Goal: Find specific page/section: Find specific page/section

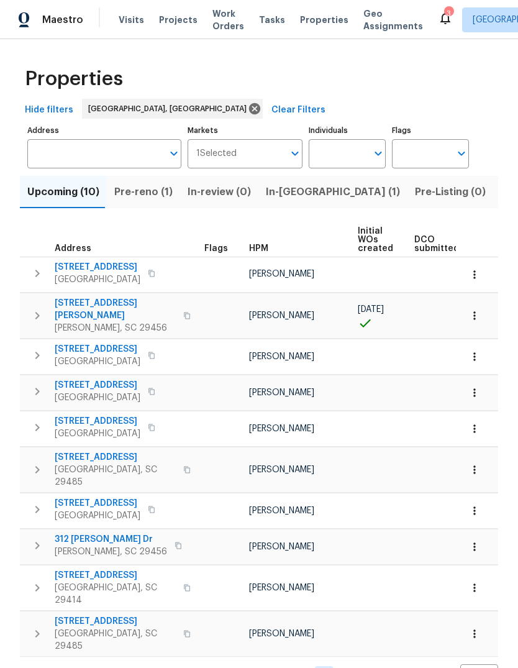
scroll to position [0, 311]
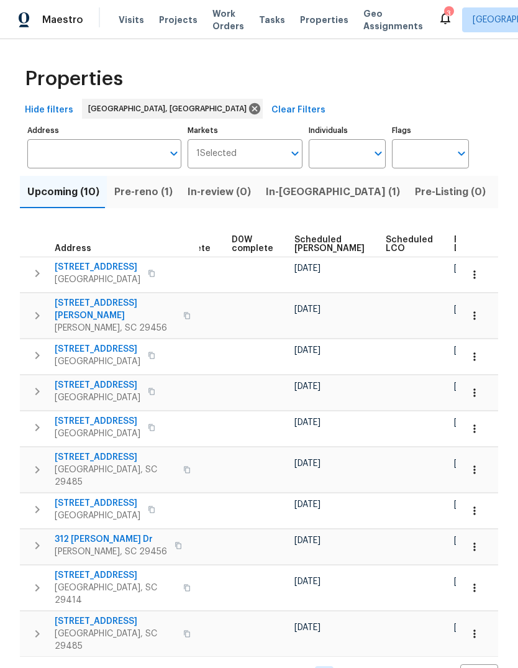
click at [275, 201] on span "In-[GEOGRAPHIC_DATA] (1)" at bounding box center [333, 191] width 134 height 17
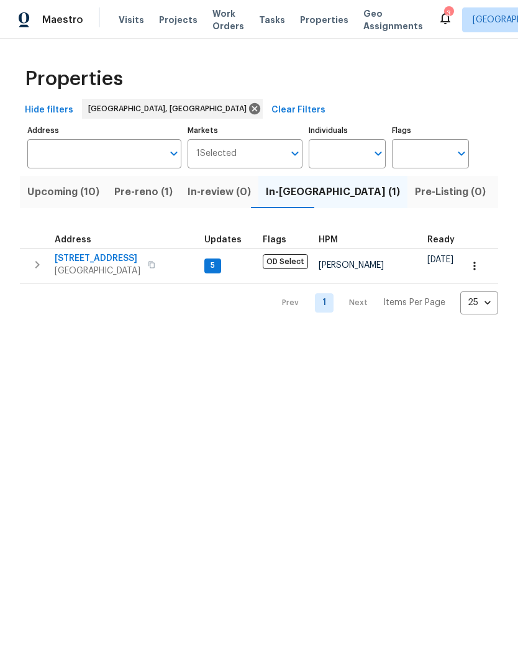
click at [103, 264] on span "[STREET_ADDRESS]" at bounding box center [98, 258] width 86 height 12
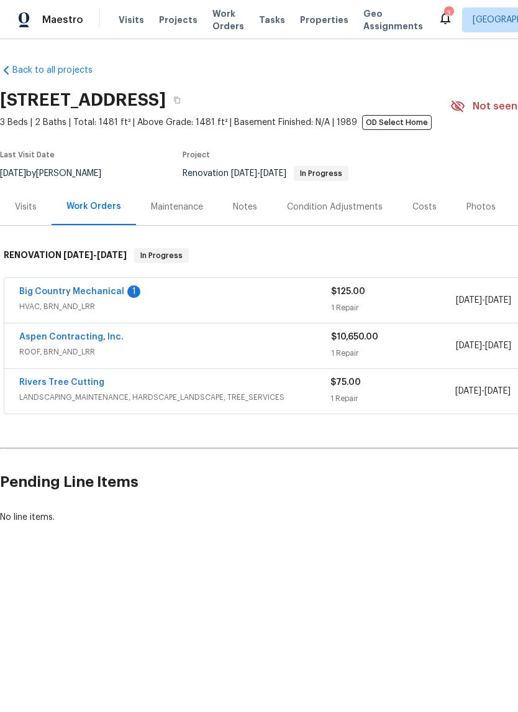
click at [98, 332] on link "Aspen Contracting, Inc." at bounding box center [71, 336] width 104 height 9
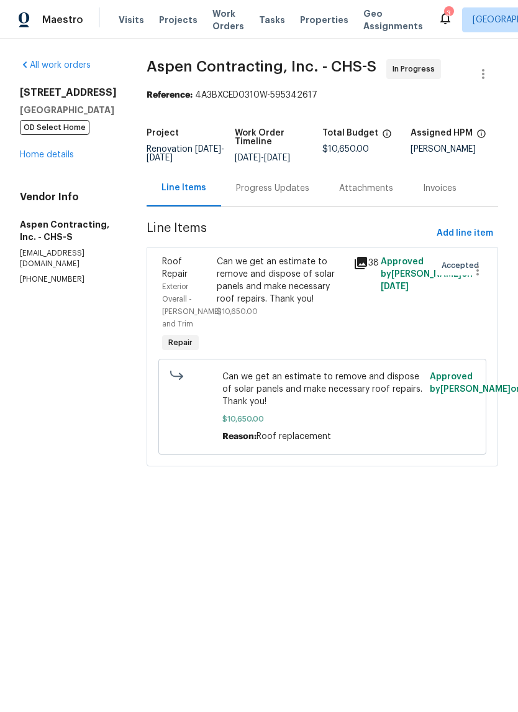
click at [305, 206] on div "Progress Updates" at bounding box center [272, 188] width 103 height 37
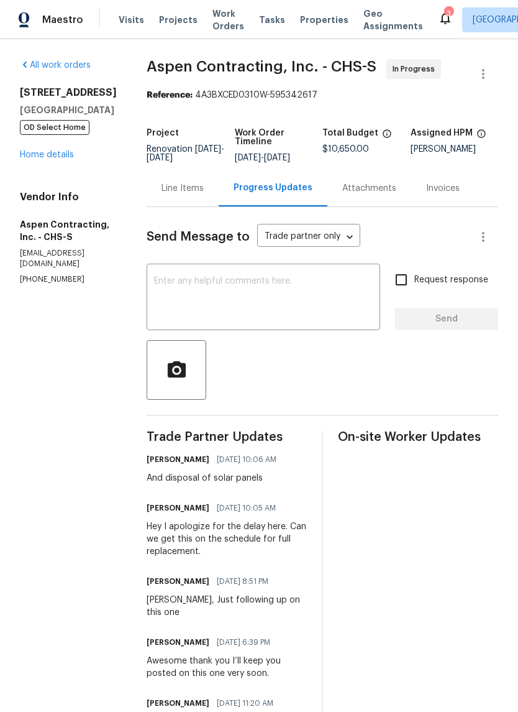
click at [57, 159] on link "Home details" at bounding box center [47, 154] width 54 height 9
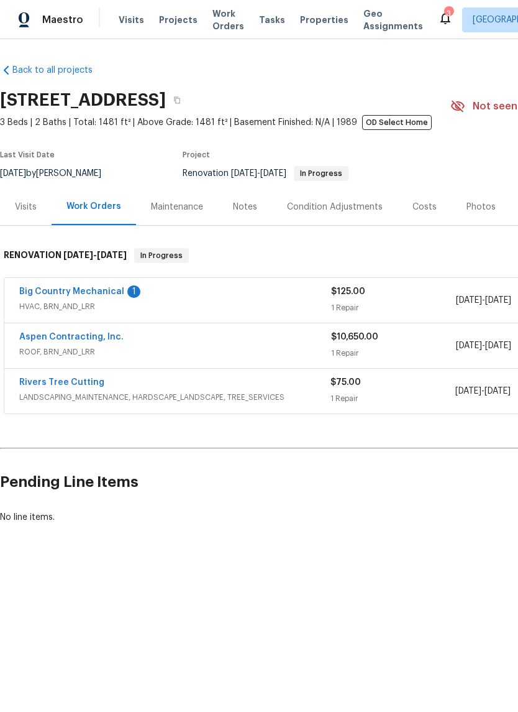
click at [101, 294] on link "Big Country Mechanical" at bounding box center [71, 291] width 105 height 9
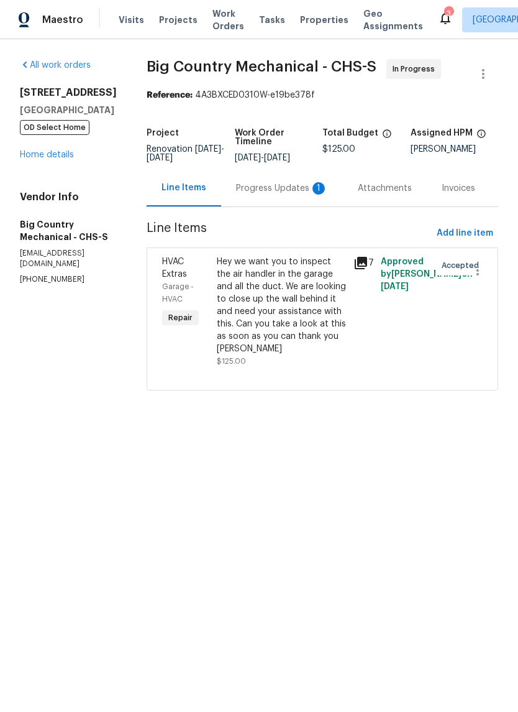
click at [306, 196] on div "Progress Updates 1" at bounding box center [282, 188] width 122 height 37
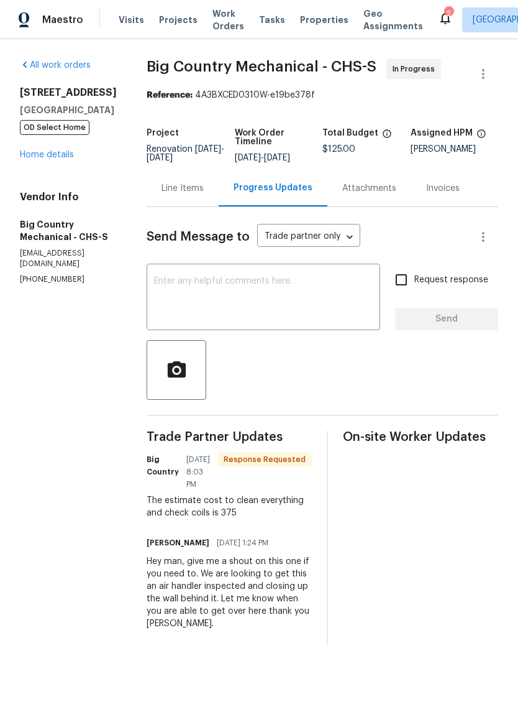
click at [68, 159] on link "Home details" at bounding box center [47, 154] width 54 height 9
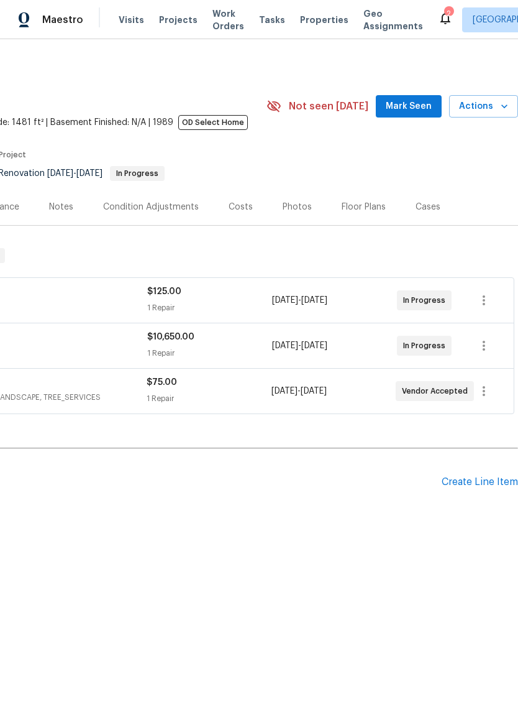
scroll to position [0, 184]
click at [424, 101] on span "Mark Seen" at bounding box center [409, 107] width 46 height 16
click at [424, 101] on span "Seen today" at bounding box center [412, 106] width 60 height 12
